Goal: Use online tool/utility: Utilize a website feature to perform a specific function

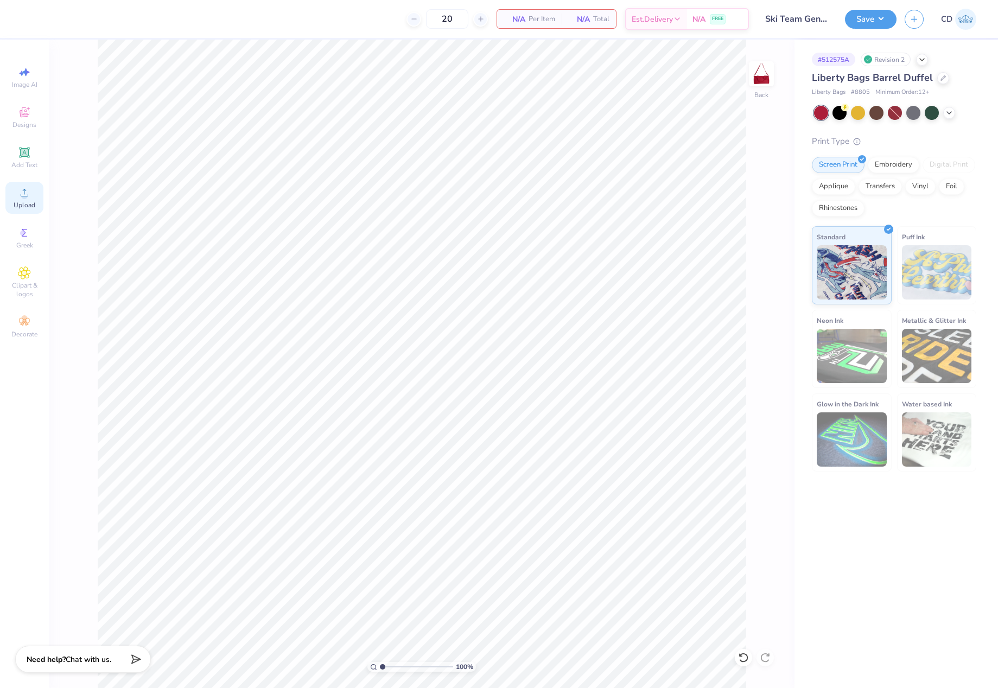
click at [18, 193] on icon at bounding box center [24, 192] width 13 height 13
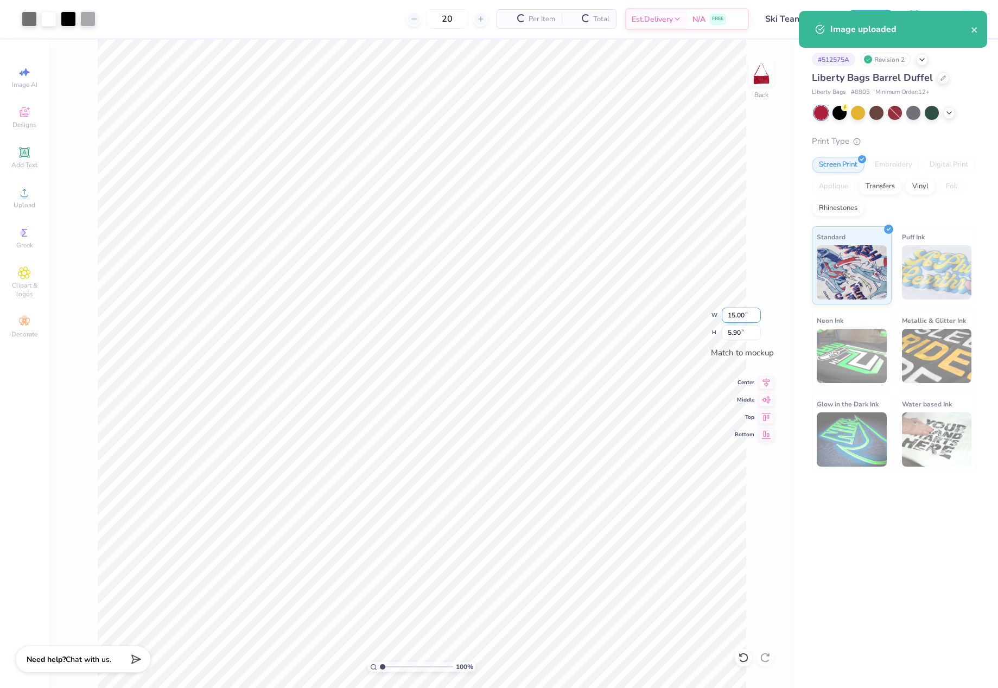
drag, startPoint x: 725, startPoint y: 316, endPoint x: 748, endPoint y: 319, distance: 24.0
click at [748, 319] on input "15.00" at bounding box center [741, 315] width 39 height 15
type input "10.00"
type input "3.93"
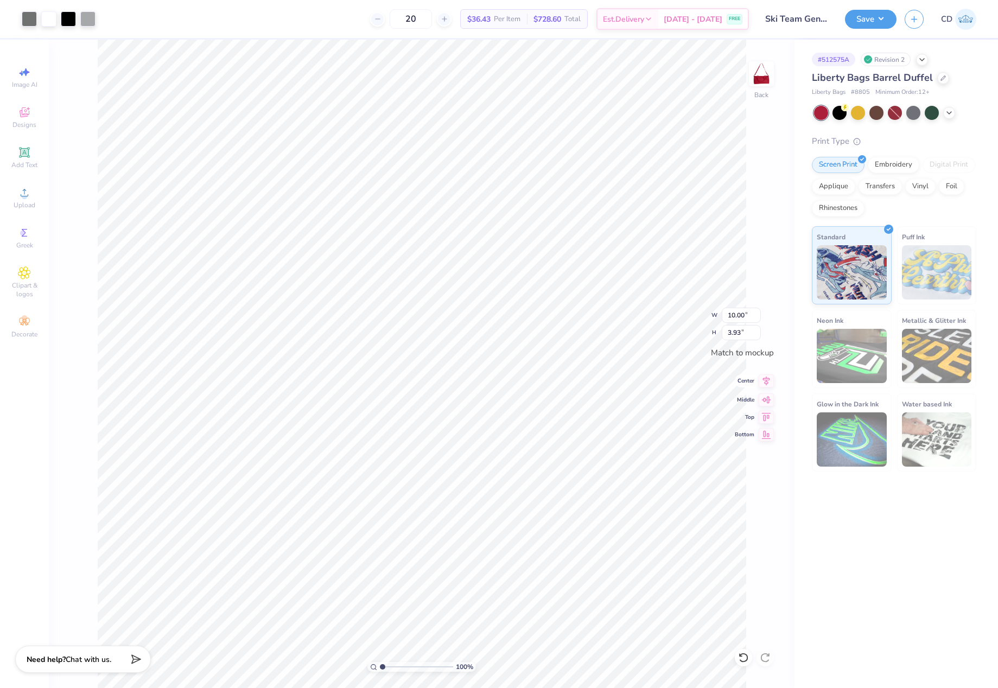
click at [764, 385] on icon at bounding box center [766, 380] width 15 height 13
click at [767, 400] on icon at bounding box center [766, 398] width 9 height 7
click at [867, 22] on button "Save" at bounding box center [871, 17] width 52 height 19
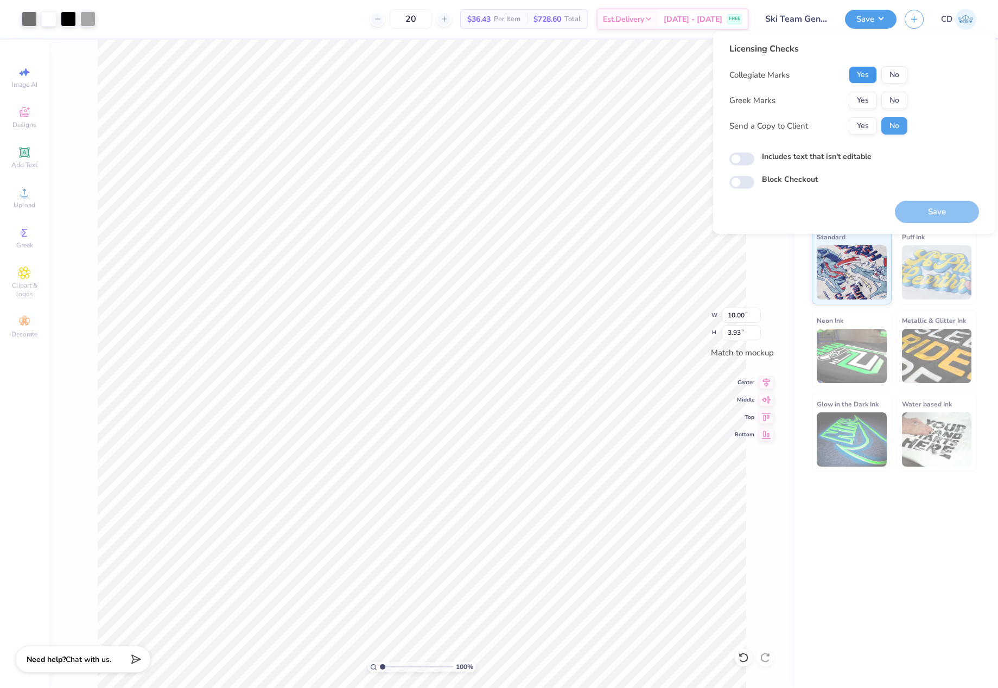
click at [864, 76] on button "Yes" at bounding box center [863, 74] width 28 height 17
click at [899, 96] on button "No" at bounding box center [894, 100] width 26 height 17
click at [743, 160] on input "Includes text that isn't editable" at bounding box center [741, 159] width 25 height 13
checkbox input "true"
click at [914, 208] on button "Save" at bounding box center [937, 212] width 84 height 22
